Goal: Task Accomplishment & Management: Use online tool/utility

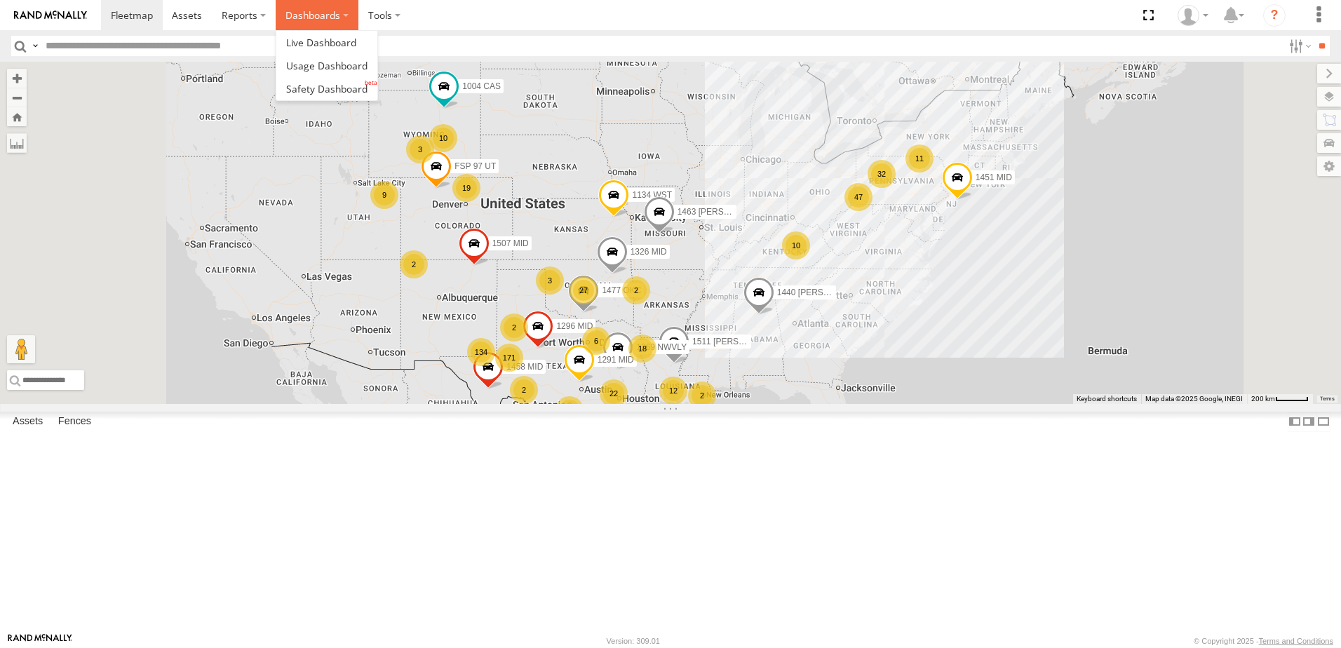
click at [318, 2] on label "Dashboards" at bounding box center [317, 15] width 83 height 30
click at [314, 86] on span at bounding box center [326, 88] width 81 height 13
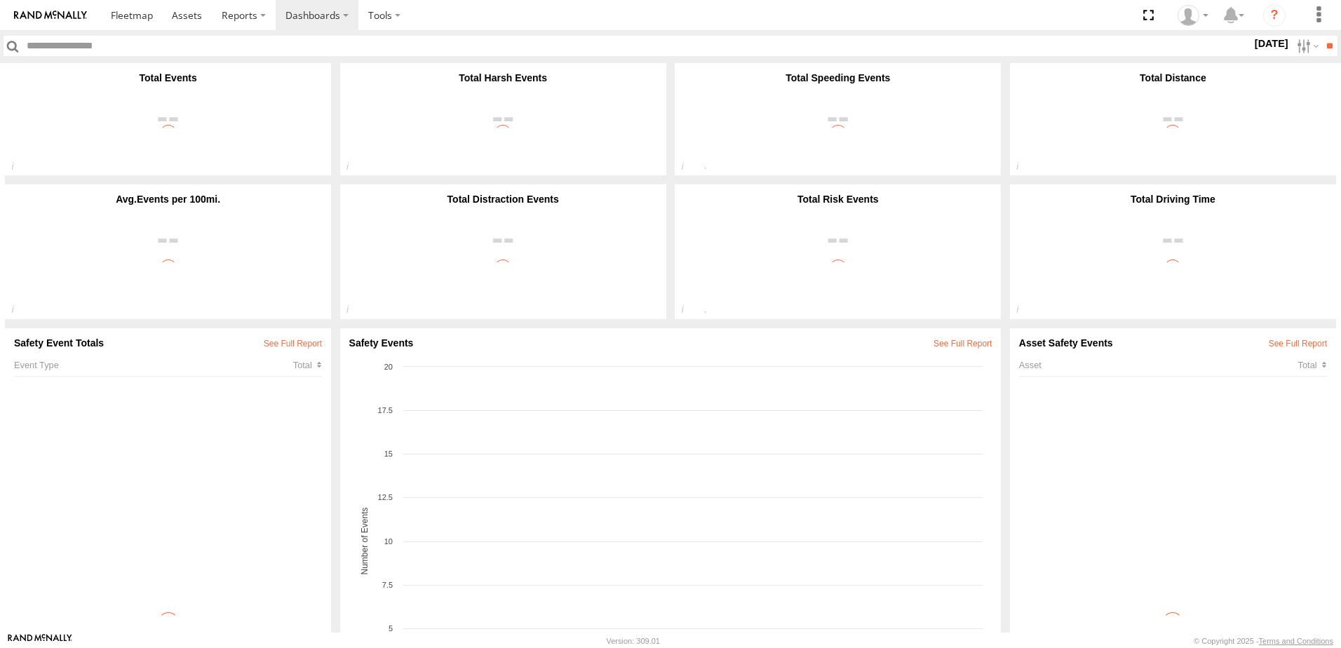
click at [1271, 41] on label "1 Oct 25" at bounding box center [1271, 43] width 39 height 15
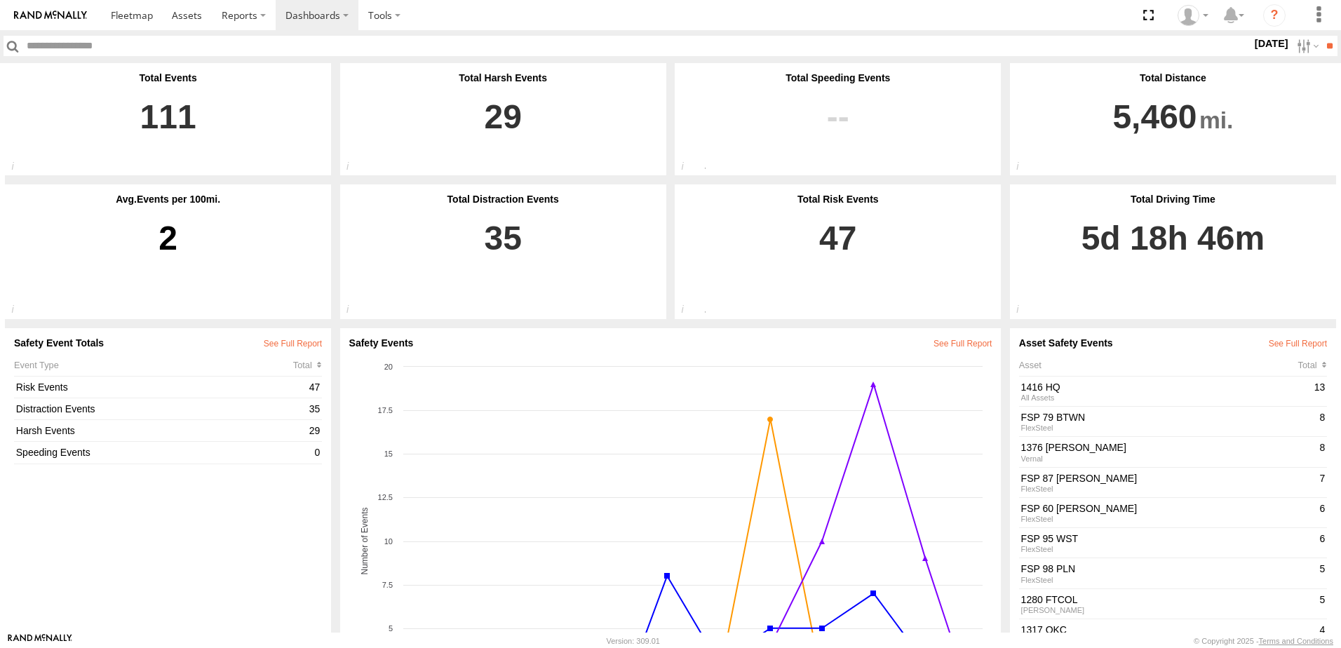
click at [0, 0] on label at bounding box center [0, 0] width 0 height 0
click at [1324, 50] on input "**" at bounding box center [1330, 46] width 16 height 20
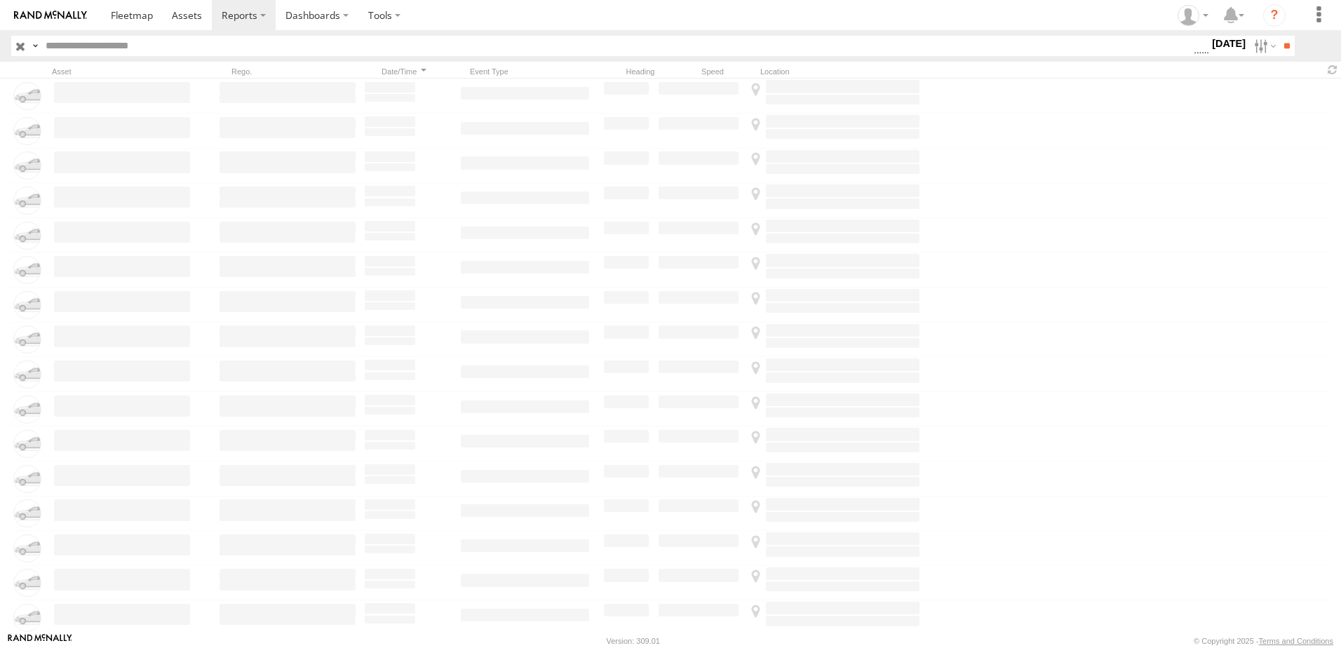
click at [0, 0] on span "Driver Distracted" at bounding box center [0, 0] width 0 height 0
click at [0, 0] on span "Food or Drink" at bounding box center [0, 0] width 0 height 0
click at [0, 0] on span "Driver Smoking" at bounding box center [0, 0] width 0 height 0
click at [0, 0] on span "Driver Distracted" at bounding box center [0, 0] width 0 height 0
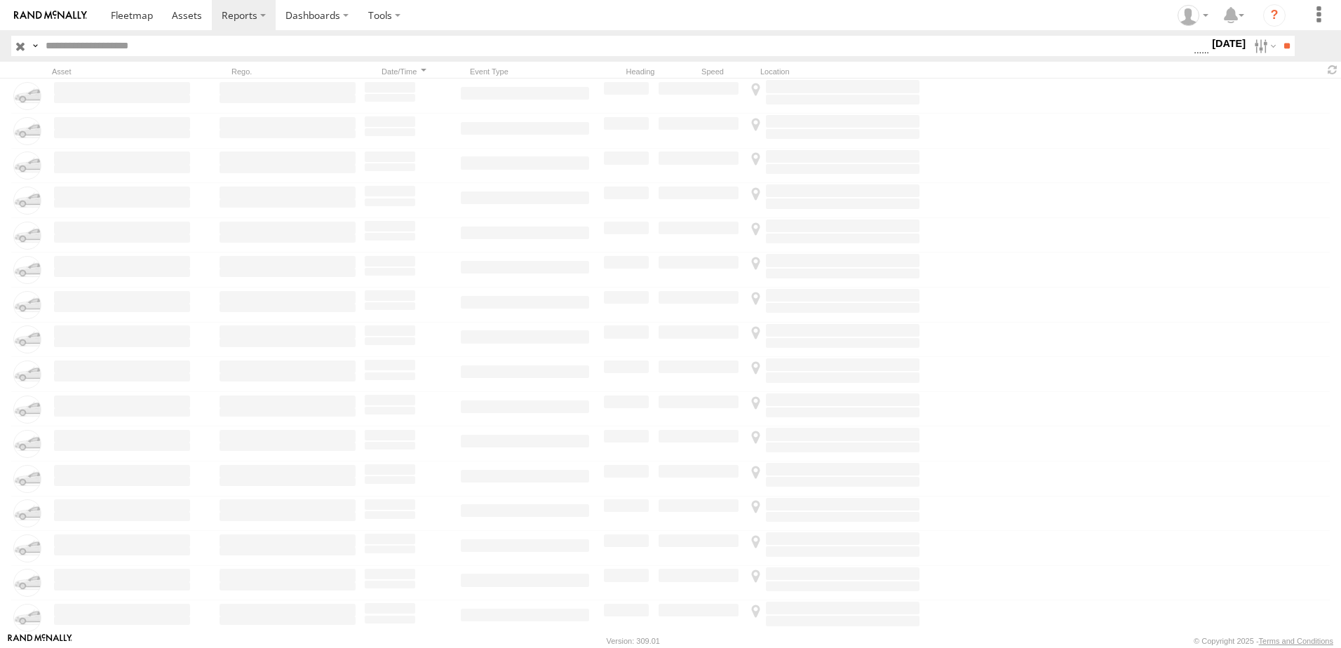
click at [0, 0] on span "Food or Drink" at bounding box center [0, 0] width 0 height 0
click at [0, 0] on span "Driver Smoking" at bounding box center [0, 0] width 0 height 0
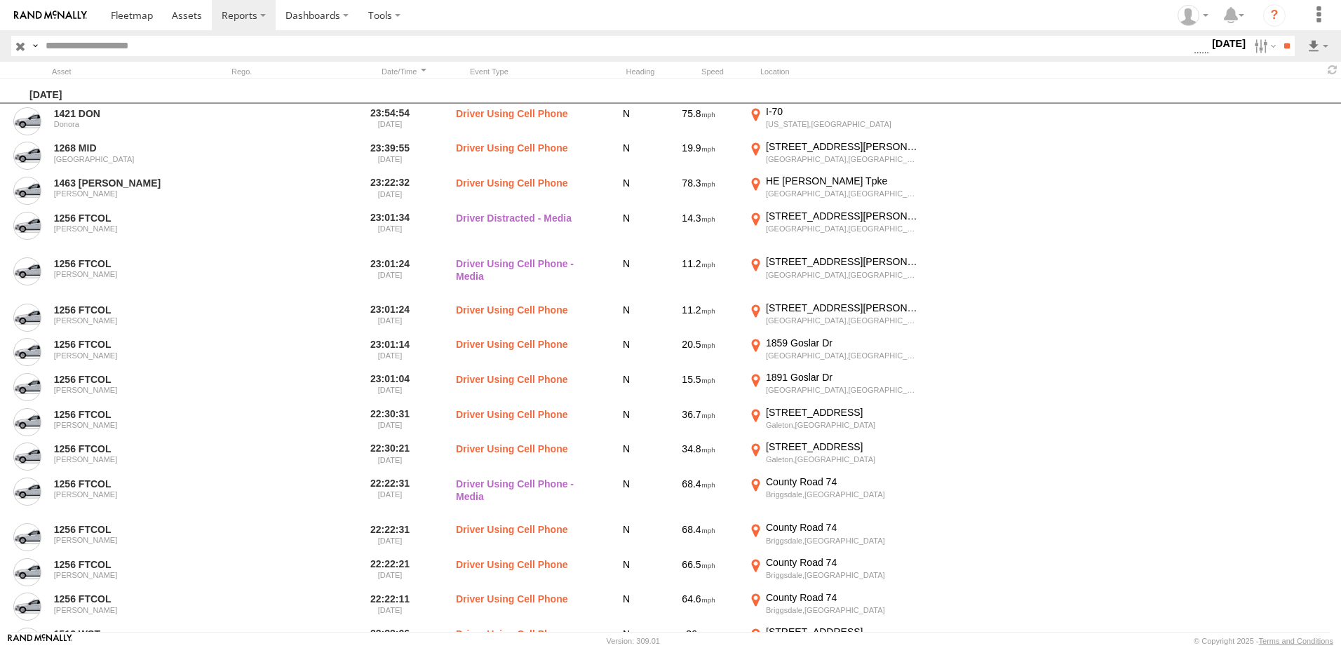
click at [1280, 35] on header "Search Query Asset ID Asset Label Registration Manufacturer Model VIN Event Code" at bounding box center [670, 46] width 1341 height 32
click at [1280, 44] on input "**" at bounding box center [1287, 46] width 16 height 20
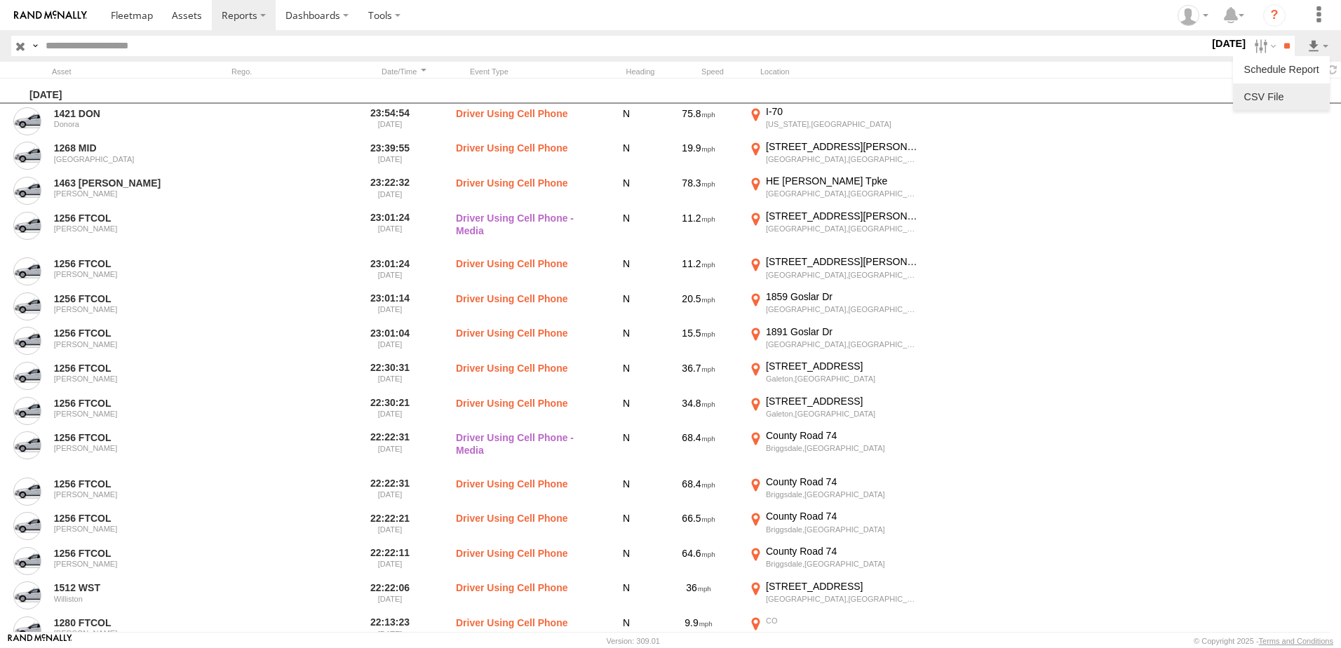
click at [1282, 98] on link at bounding box center [1282, 96] width 86 height 21
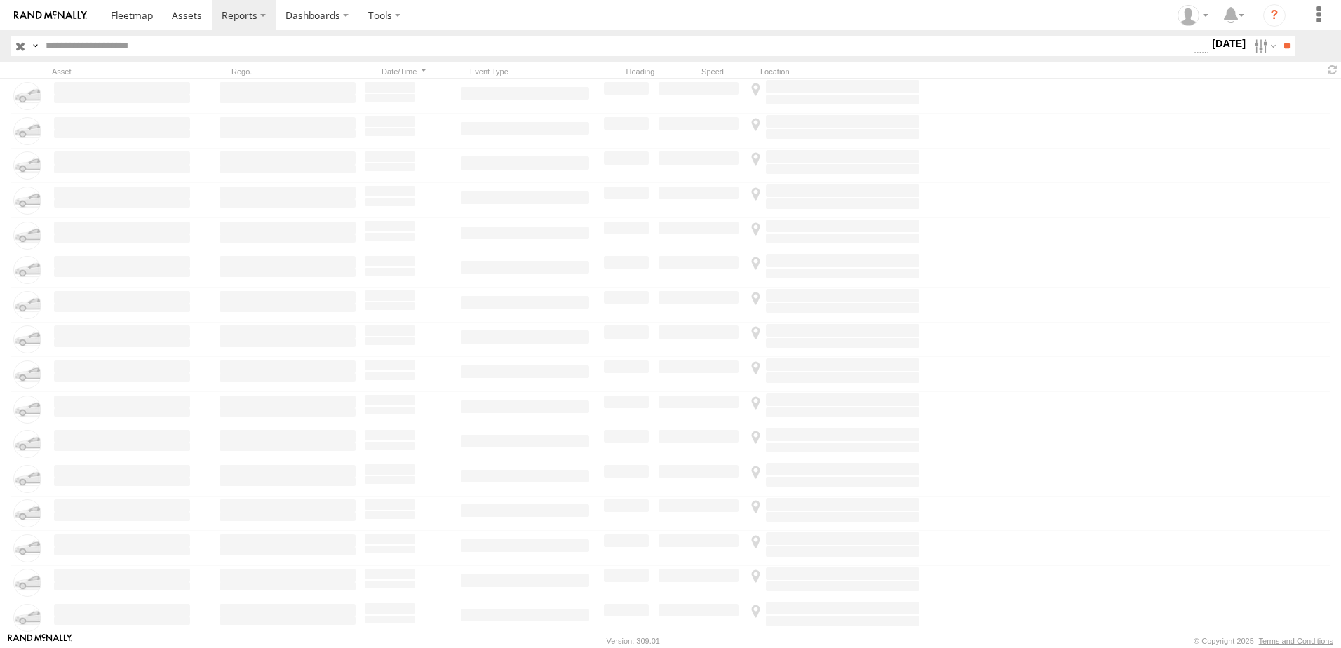
click at [1209, 51] on label "[DATE]" at bounding box center [1228, 43] width 39 height 15
click at [0, 0] on span "Seatbelt Alarm" at bounding box center [0, 0] width 0 height 0
click at [0, 0] on span "Possible Fatigue" at bounding box center [0, 0] width 0 height 0
click at [0, 0] on span "Lane Departure" at bounding box center [0, 0] width 0 height 0
click at [0, 0] on span "No Driver Detected" at bounding box center [0, 0] width 0 height 0
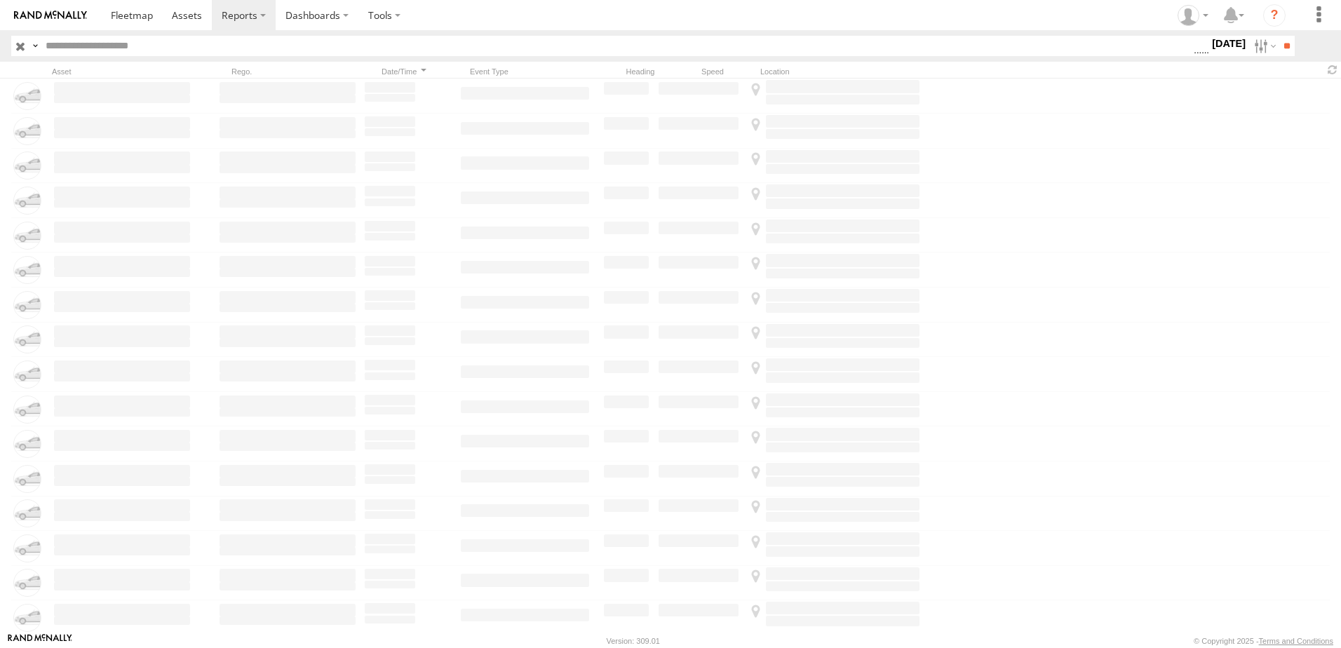
click at [0, 0] on span "Tailgating" at bounding box center [0, 0] width 0 height 0
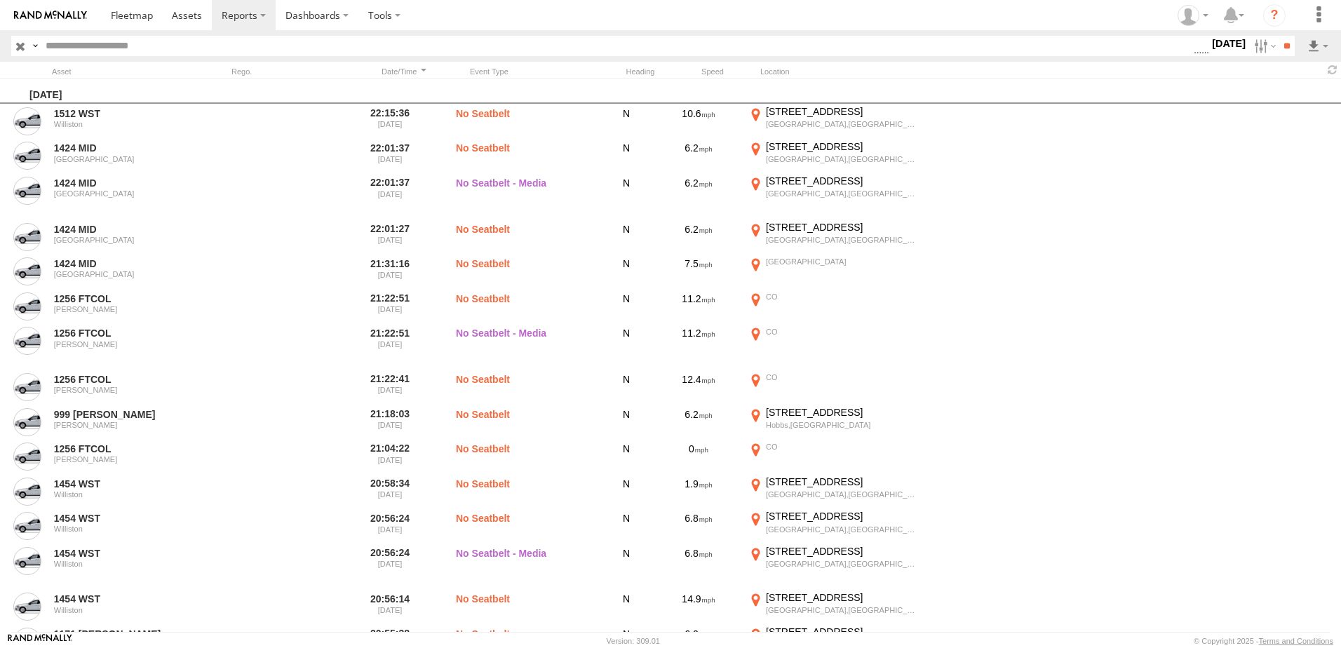
scroll to position [834, 0]
click at [0, 0] on span "Harsh Right Cornering" at bounding box center [0, 0] width 0 height 0
click at [0, 0] on span "Tailgating" at bounding box center [0, 0] width 0 height 0
click at [1202, 55] on label "Tailgating" at bounding box center [1202, 46] width 0 height 18
click at [0, 0] on span "Harsh Right Cornering" at bounding box center [0, 0] width 0 height 0
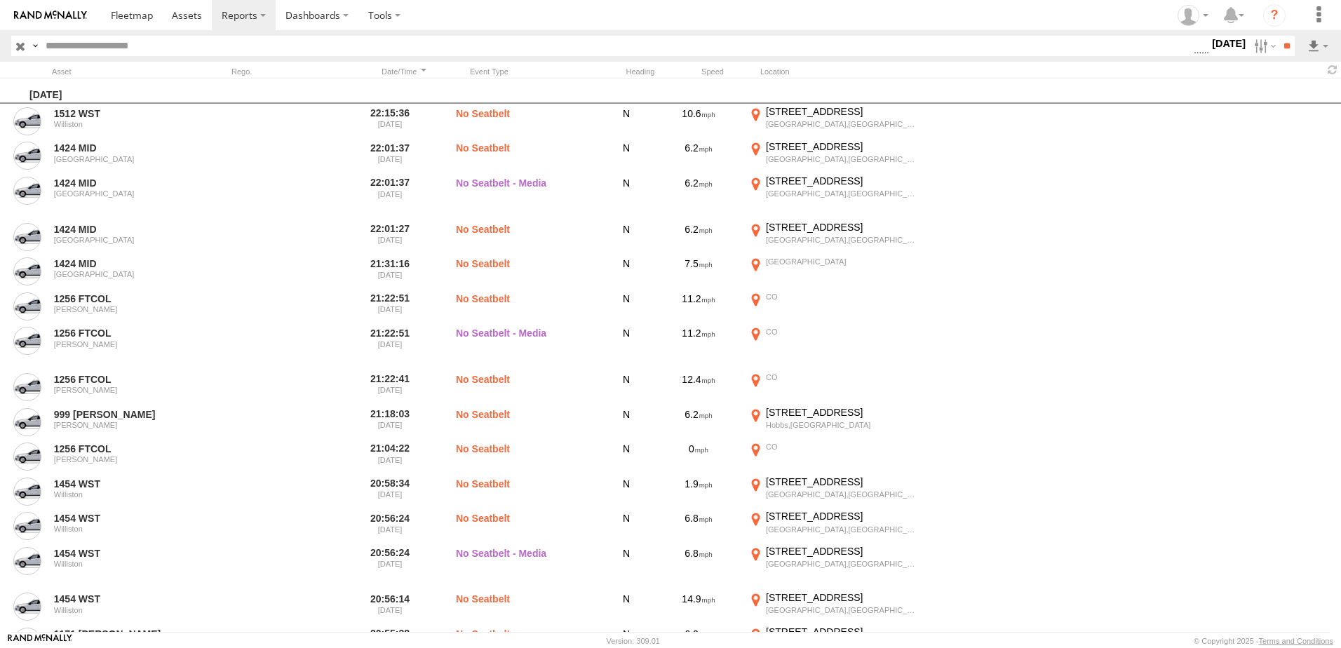
click at [0, 0] on span "Tailgating" at bounding box center [0, 0] width 0 height 0
click at [0, 0] on span "Seatbelt Alarm" at bounding box center [0, 0] width 0 height 0
click at [0, 0] on span "Possible Fatigue" at bounding box center [0, 0] width 0 height 0
click at [0, 0] on span "No Driver Detected" at bounding box center [0, 0] width 0 height 0
click at [1286, 42] on input "**" at bounding box center [1287, 46] width 16 height 20
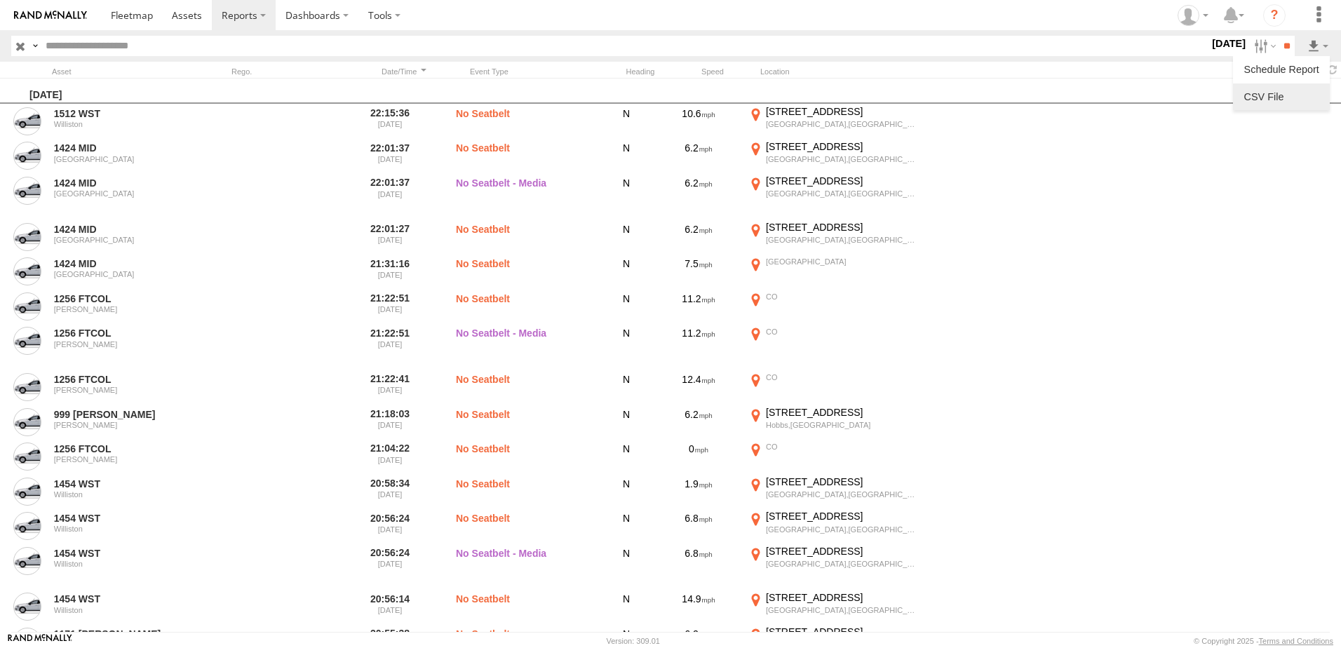
click at [1279, 94] on link at bounding box center [1282, 96] width 86 height 21
click at [327, 41] on input "text" at bounding box center [624, 46] width 1169 height 20
type input "****"
click at [1279, 36] on input "**" at bounding box center [1287, 46] width 16 height 20
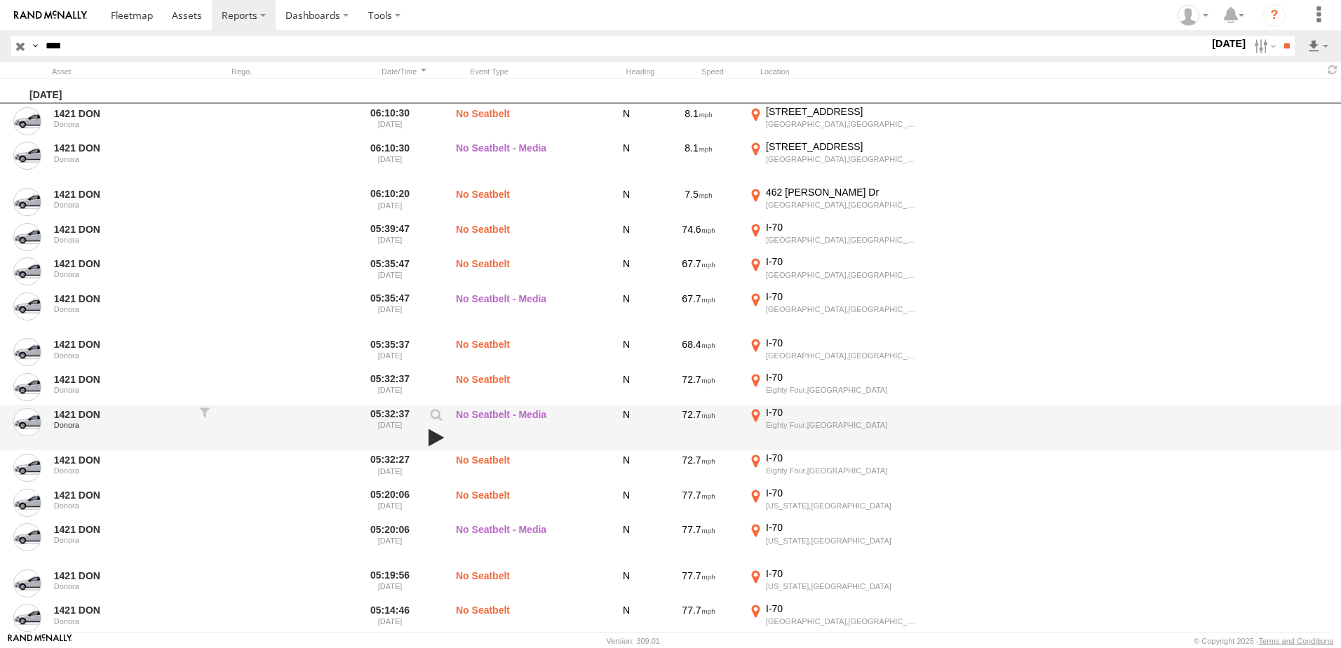
click at [436, 438] on link at bounding box center [436, 438] width 24 height 20
